Goal: Answer question/provide support: Answer question/provide support

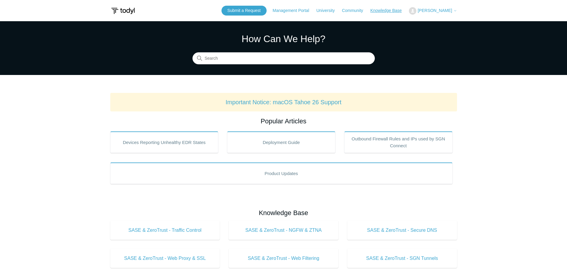
click at [393, 13] on link "Knowledge Base" at bounding box center [388, 10] width 37 height 6
click at [435, 10] on span "[PERSON_NAME]" at bounding box center [434, 10] width 34 height 5
click at [451, 27] on link "My Support Requests" at bounding box center [438, 23] width 58 height 10
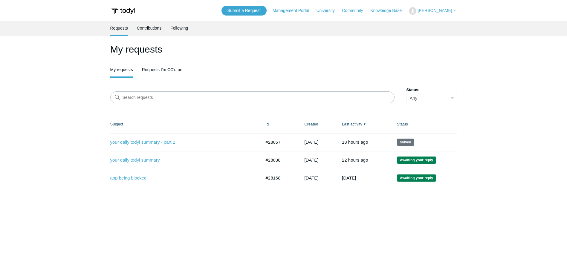
click at [156, 144] on link "your daily todyl summary - part 2" at bounding box center [181, 142] width 142 height 7
click at [136, 161] on link "your daily todyl summary" at bounding box center [181, 160] width 142 height 7
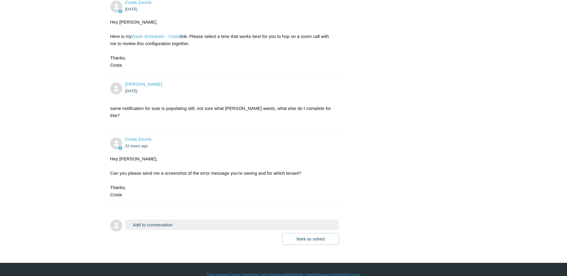
scroll to position [310, 0]
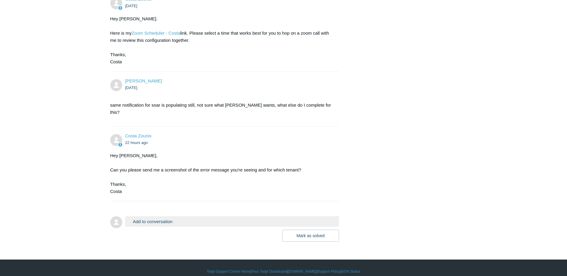
click at [211, 207] on form "Add to conversation CC Add emails Drag files here or click to add a file Mark a…" at bounding box center [224, 224] width 229 height 34
click at [209, 208] on form "Add to conversation CC Add emails Drag files here or click to add a file Mark a…" at bounding box center [224, 224] width 229 height 34
click at [208, 216] on button "Add to conversation" at bounding box center [232, 221] width 214 height 10
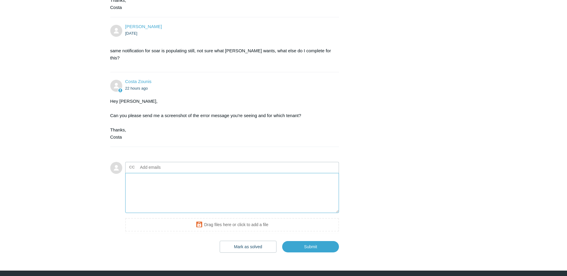
scroll to position [369, 0]
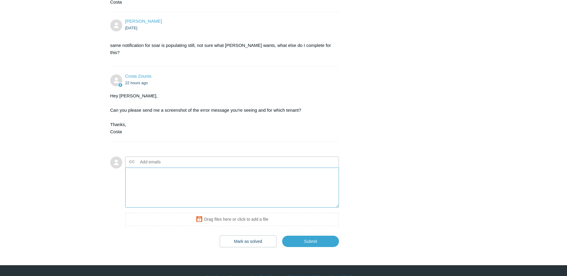
drag, startPoint x: 234, startPoint y: 206, endPoint x: 204, endPoint y: 169, distance: 47.8
click at [204, 169] on textarea "Add your reply" at bounding box center [232, 188] width 214 height 40
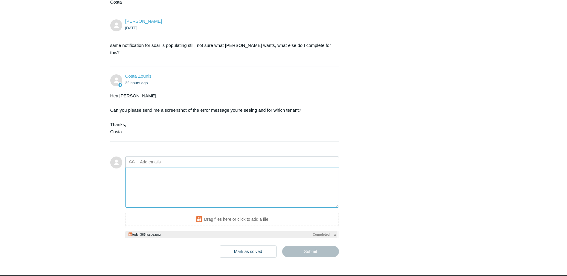
click at [161, 183] on textarea "Add your reply" at bounding box center [232, 188] width 214 height 40
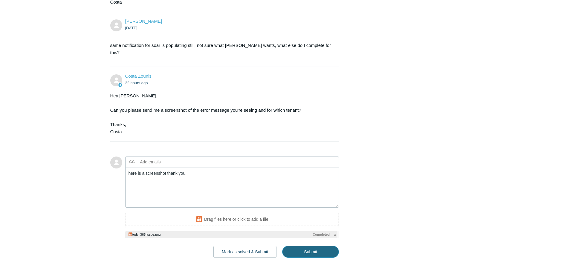
click at [313, 248] on input "Submit" at bounding box center [310, 252] width 57 height 12
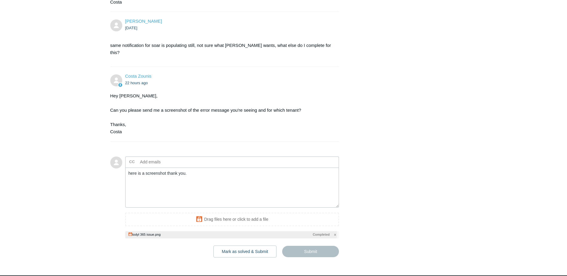
type textarea "here is a screenshot thank you. This ticket includes a secure attachment. Use t…"
